Goal: Task Accomplishment & Management: Complete application form

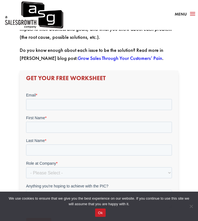
scroll to position [228, 0]
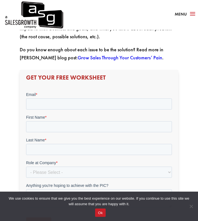
click at [101, 214] on button "Ok" at bounding box center [100, 213] width 10 height 8
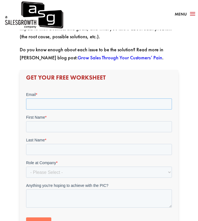
click at [66, 105] on input "Email *" at bounding box center [99, 104] width 146 height 11
type input "[EMAIL_ADDRESS][DOMAIN_NAME]"
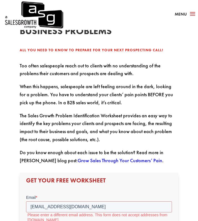
scroll to position [0, 0]
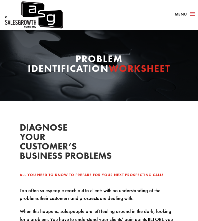
type input "Hamza"
click at [181, 14] on span "Menu" at bounding box center [181, 14] width 12 height 6
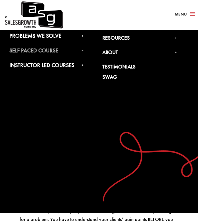
click at [46, 53] on link "Self Paced Course" at bounding box center [46, 51] width 74 height 8
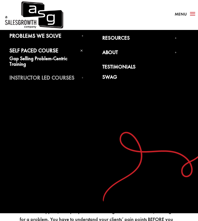
click at [46, 78] on link "Instructor Led Courses" at bounding box center [46, 79] width 74 height 8
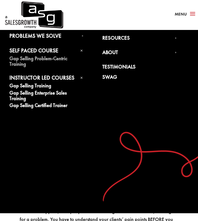
click at [34, 59] on link "Gap Selling Problem-Centric Training" at bounding box center [46, 62] width 74 height 12
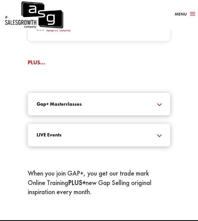
scroll to position [652, 0]
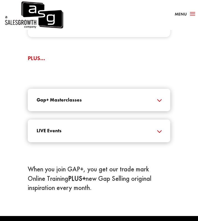
click at [124, 102] on h5 "Gap+ Masterclasses" at bounding box center [99, 100] width 125 height 5
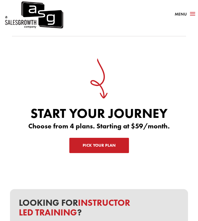
scroll to position [2398, 0]
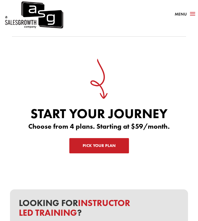
click at [189, 12] on span "a" at bounding box center [193, 14] width 9 height 8
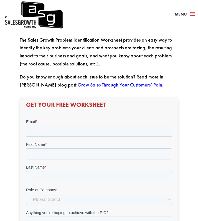
scroll to position [186, 0]
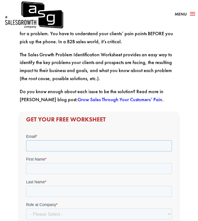
click at [56, 144] on input "Email *" at bounding box center [99, 146] width 146 height 11
type input "[EMAIL_ADDRESS]"
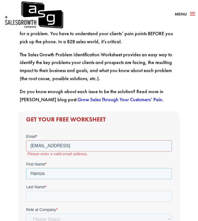
type input "Hamza"
type input "Rajnalvee"
click at [100, 144] on input "[EMAIL_ADDRESS]" at bounding box center [99, 146] width 146 height 11
type input "[EMAIL_ADDRESS][DOMAIN_NAME]"
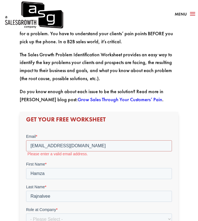
scroll to position [341, 0]
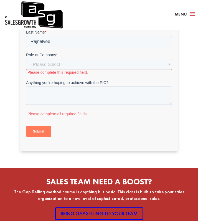
click at [49, 57] on span "Role at Company" at bounding box center [41, 55] width 30 height 4
click at [49, 59] on select "- Please Select - C-Level (CRO, CSO, etc) Senior Leadership (VP of Sales, VP of…" at bounding box center [99, 64] width 146 height 11
click at [48, 62] on select "- Please Select - C-Level (CRO, CSO, etc) Senior Leadership (VP of Sales, VP of…" at bounding box center [99, 64] width 146 height 11
select select "Individual Contributor (AE, SDR, CSM, etc)"
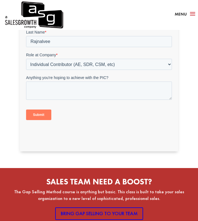
click at [41, 116] on input "Submit" at bounding box center [38, 115] width 25 height 11
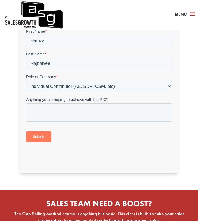
scroll to position [277, 0]
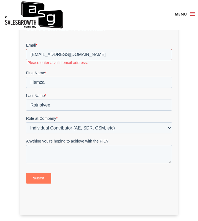
click at [82, 58] on input "[EMAIL_ADDRESS][DOMAIN_NAME]" at bounding box center [99, 54] width 146 height 11
click at [29, 54] on input "[EMAIL_ADDRESS][DOMAIN_NAME]" at bounding box center [99, 54] width 146 height 11
click at [99, 52] on input "[EMAIL_ADDRESS][DOMAIN_NAME]" at bounding box center [99, 54] width 146 height 11
click at [86, 62] on label "Please enter a valid email address." at bounding box center [99, 62] width 145 height 5
click at [91, 57] on input "[EMAIL_ADDRESS][DOMAIN_NAME]" at bounding box center [99, 54] width 146 height 11
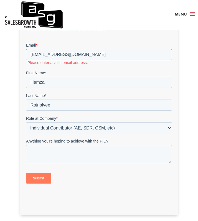
click at [108, 69] on form "Email * [EMAIL_ADDRESS][DOMAIN_NAME] Please enter a valid email address. First …" at bounding box center [99, 115] width 146 height 146
click at [93, 54] on input "[EMAIL_ADDRESS][DOMAIN_NAME]" at bounding box center [99, 54] width 146 height 11
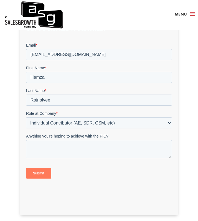
click at [80, 69] on label "First Name *" at bounding box center [99, 68] width 146 height 6
click at [80, 72] on input "Hamza" at bounding box center [99, 77] width 146 height 11
click at [93, 55] on input "[EMAIL_ADDRESS][DOMAIN_NAME]" at bounding box center [99, 54] width 146 height 11
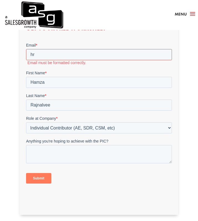
type input "h"
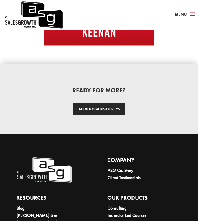
scroll to position [1053, 0]
